Goal: Task Accomplishment & Management: Use online tool/utility

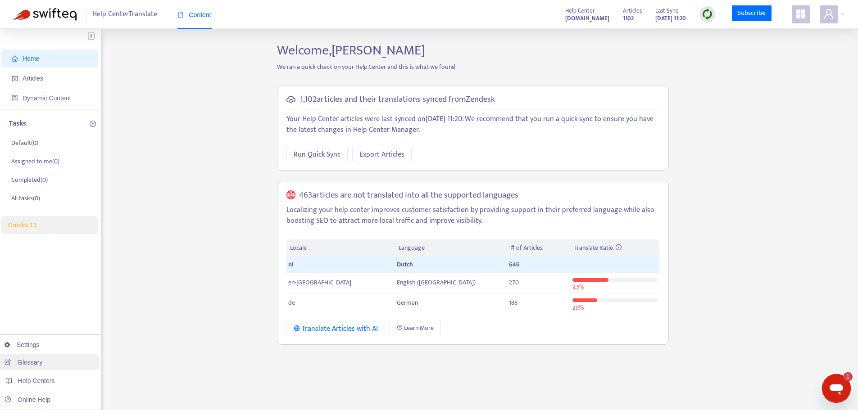
click at [42, 365] on link "Glossary" at bounding box center [24, 362] width 38 height 7
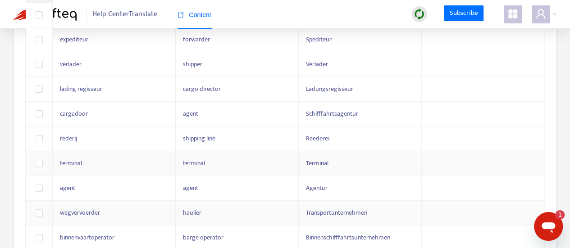
scroll to position [179, 0]
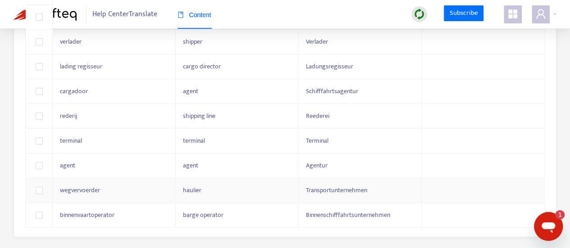
click at [84, 190] on span "wegvervoerder" at bounding box center [80, 190] width 40 height 10
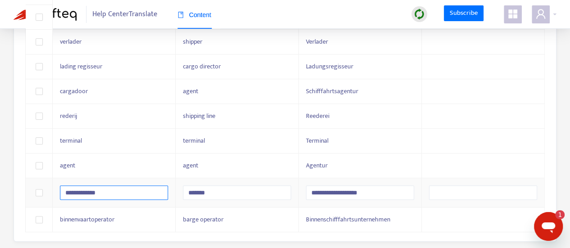
click at [84, 190] on input "**********" at bounding box center [114, 193] width 108 height 14
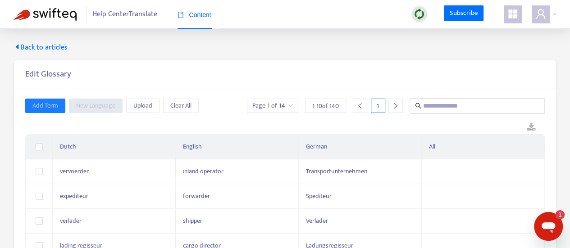
click at [397, 108] on icon "right" at bounding box center [395, 106] width 6 height 6
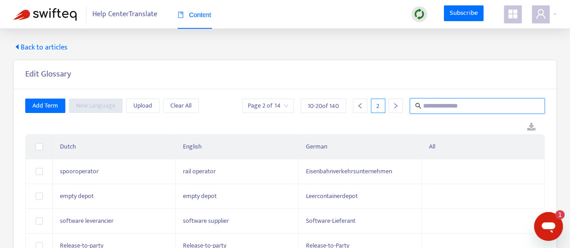
click at [433, 105] on input "text" at bounding box center [477, 105] width 109 height 11
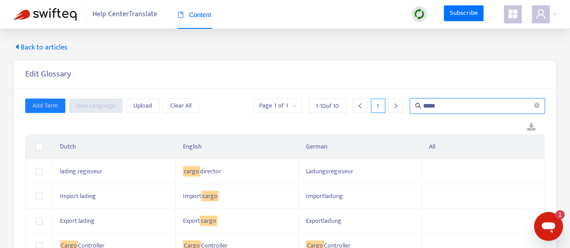
type input "*****"
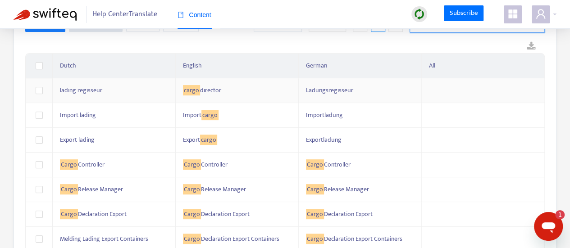
scroll to position [90, 0]
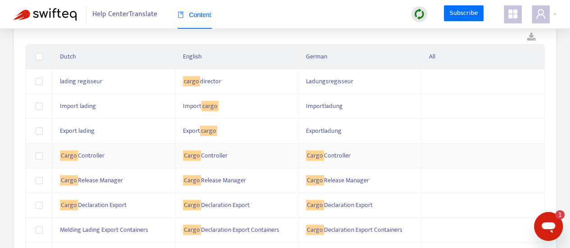
drag, startPoint x: 113, startPoint y: 157, endPoint x: 44, endPoint y: 153, distance: 68.6
click at [44, 153] on tr "Cargo Controller Cargo Controller Cargo Controller" at bounding box center [285, 156] width 519 height 25
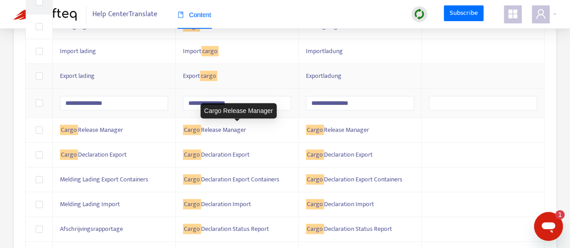
scroll to position [194, 0]
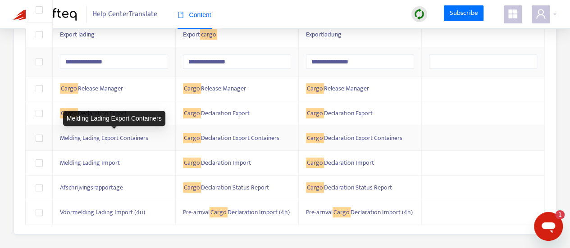
click at [124, 133] on span "Melding Lading Export Containers" at bounding box center [104, 138] width 88 height 10
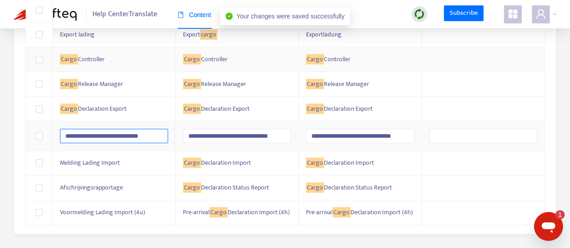
click at [124, 129] on input "**********" at bounding box center [114, 136] width 108 height 14
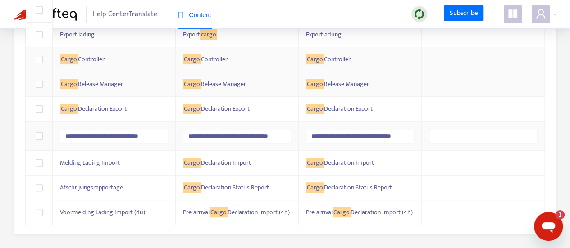
click at [549, 74] on div "**********" at bounding box center [285, 68] width 542 height 331
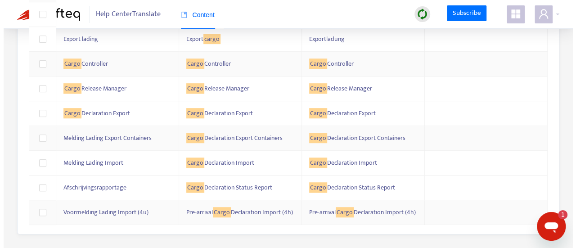
scroll to position [0, 0]
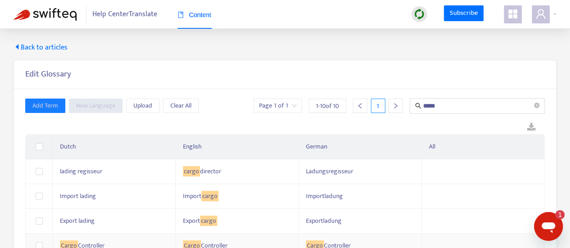
click at [50, 51] on span "Back to articles" at bounding box center [41, 47] width 54 height 11
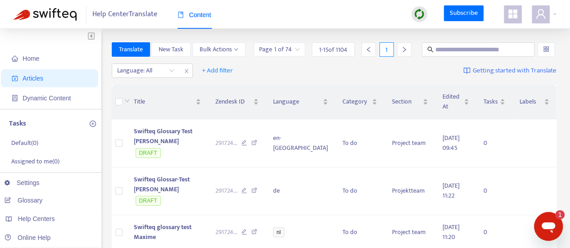
click at [427, 16] on div at bounding box center [419, 14] width 16 height 16
click at [444, 30] on link "Quick Sync" at bounding box center [438, 32] width 38 height 10
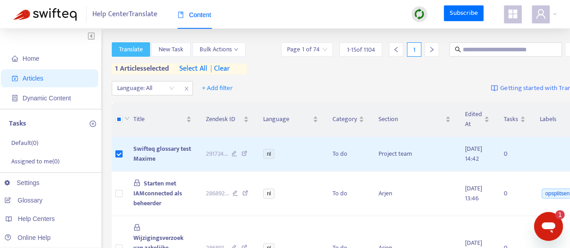
click at [140, 50] on span "Translate" at bounding box center [131, 50] width 24 height 10
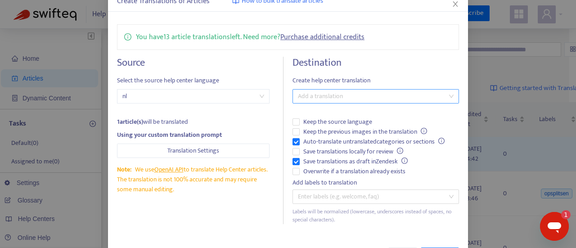
scroll to position [86, 0]
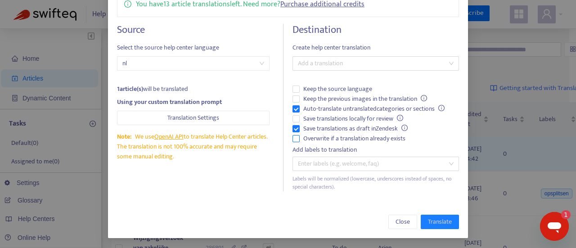
click at [344, 137] on span "Overwrite if a translation already exists" at bounding box center [354, 139] width 109 height 10
click at [421, 62] on div at bounding box center [371, 63] width 153 height 11
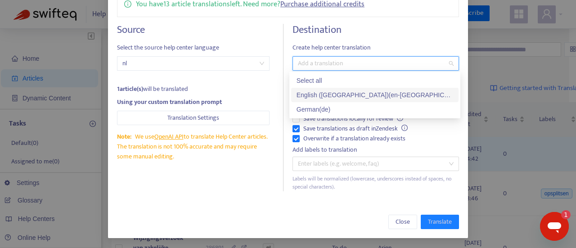
click at [352, 93] on div "English ([GEOGRAPHIC_DATA]) ( en-gb )" at bounding box center [375, 95] width 157 height 10
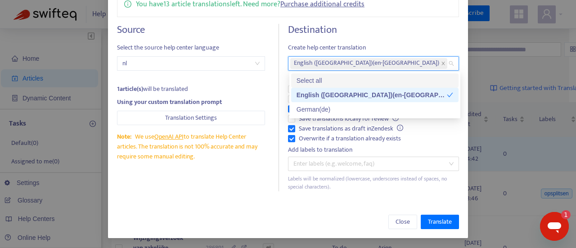
click at [423, 85] on div "Select all" at bounding box center [375, 81] width 157 height 10
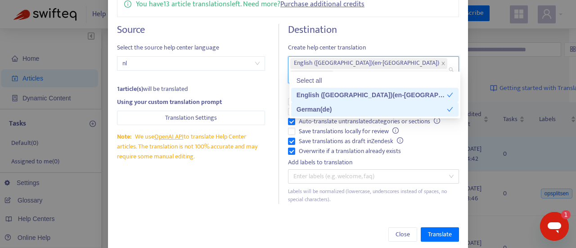
click at [442, 111] on div "German ( de )" at bounding box center [372, 109] width 150 height 10
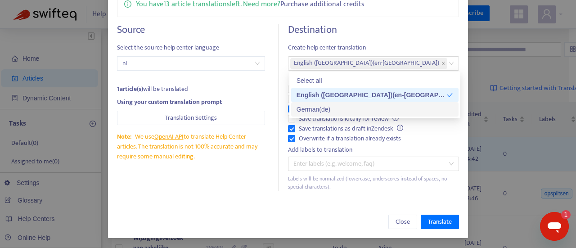
click at [458, 133] on div "You have 13 article translations left. Need more? Purchase additional credits S…" at bounding box center [288, 91] width 360 height 218
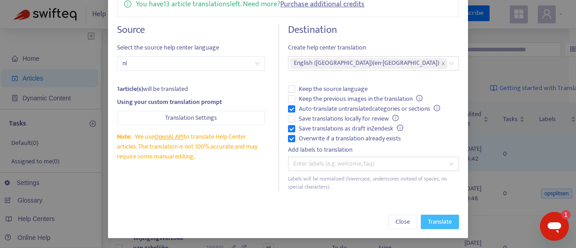
click at [438, 224] on span "Translate" at bounding box center [440, 222] width 24 height 10
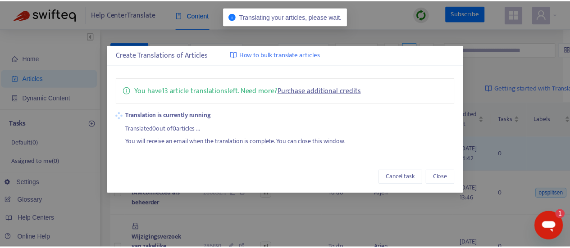
scroll to position [0, 0]
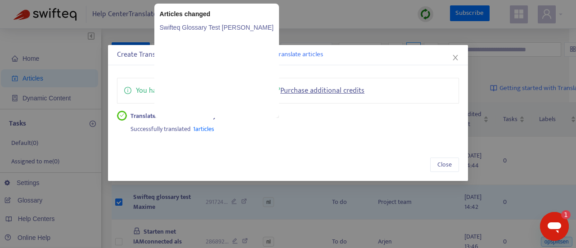
click at [203, 25] on link "Swifteq Glossary Test [PERSON_NAME]" at bounding box center [217, 28] width 114 height 10
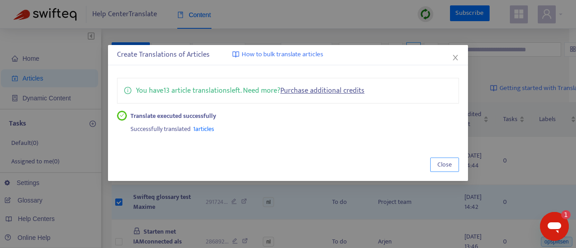
click at [446, 163] on span "Close" at bounding box center [445, 165] width 14 height 10
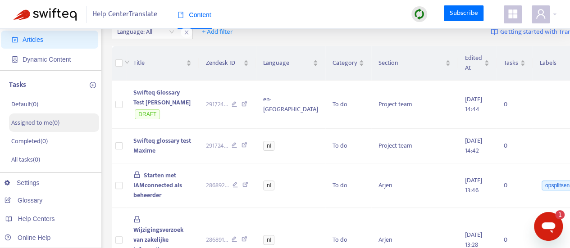
scroll to position [90, 0]
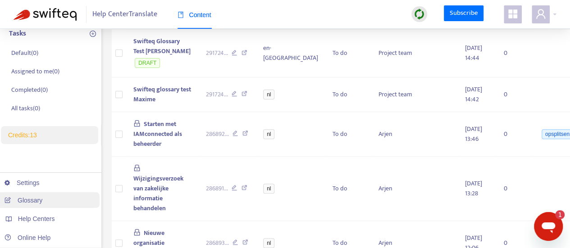
click at [42, 201] on link "Glossary" at bounding box center [24, 200] width 38 height 7
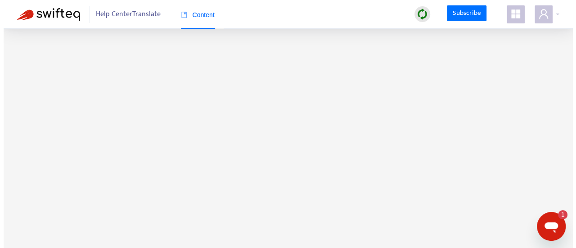
scroll to position [0, 0]
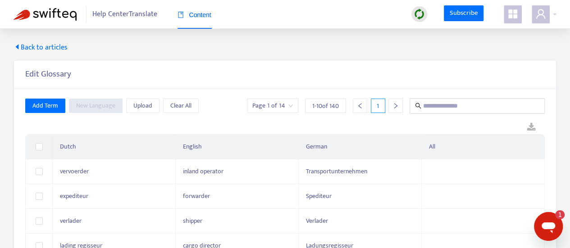
click at [23, 49] on span "Back to articles" at bounding box center [41, 47] width 54 height 11
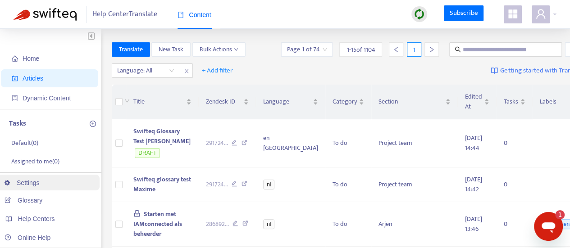
click at [40, 179] on link "Settings" at bounding box center [22, 182] width 35 height 7
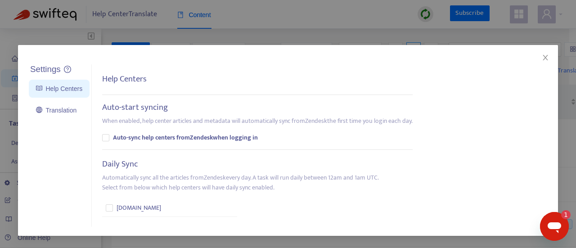
click at [60, 100] on ul "Settings Help Centers Translation" at bounding box center [59, 145] width 65 height 163
click at [59, 107] on link "Translation" at bounding box center [56, 110] width 41 height 7
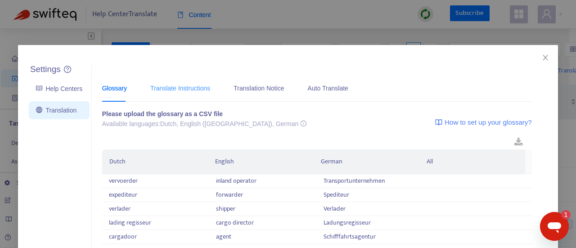
click at [176, 81] on div "Translate Instructions" at bounding box center [180, 87] width 60 height 27
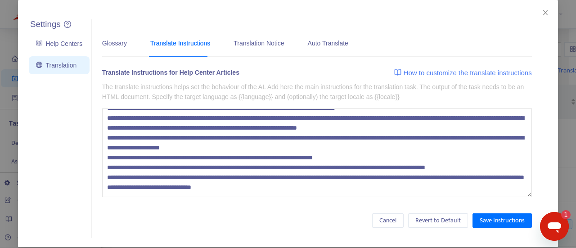
scroll to position [54, 0]
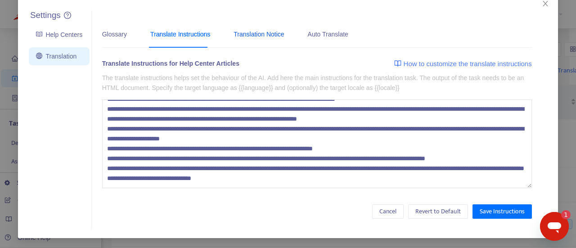
click at [234, 30] on div "Translation Notice" at bounding box center [259, 34] width 50 height 10
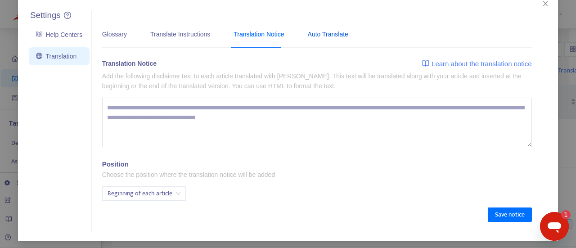
click at [326, 34] on div "Auto Translate" at bounding box center [328, 34] width 41 height 10
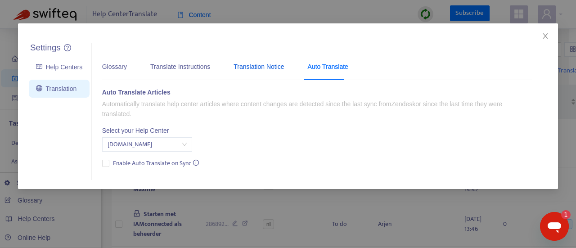
click at [254, 62] on div "Translation Notice" at bounding box center [259, 67] width 50 height 10
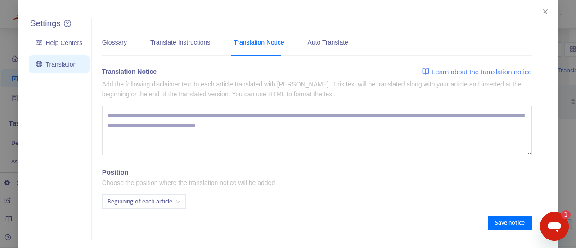
scroll to position [57, 0]
